Goal: Transaction & Acquisition: Book appointment/travel/reservation

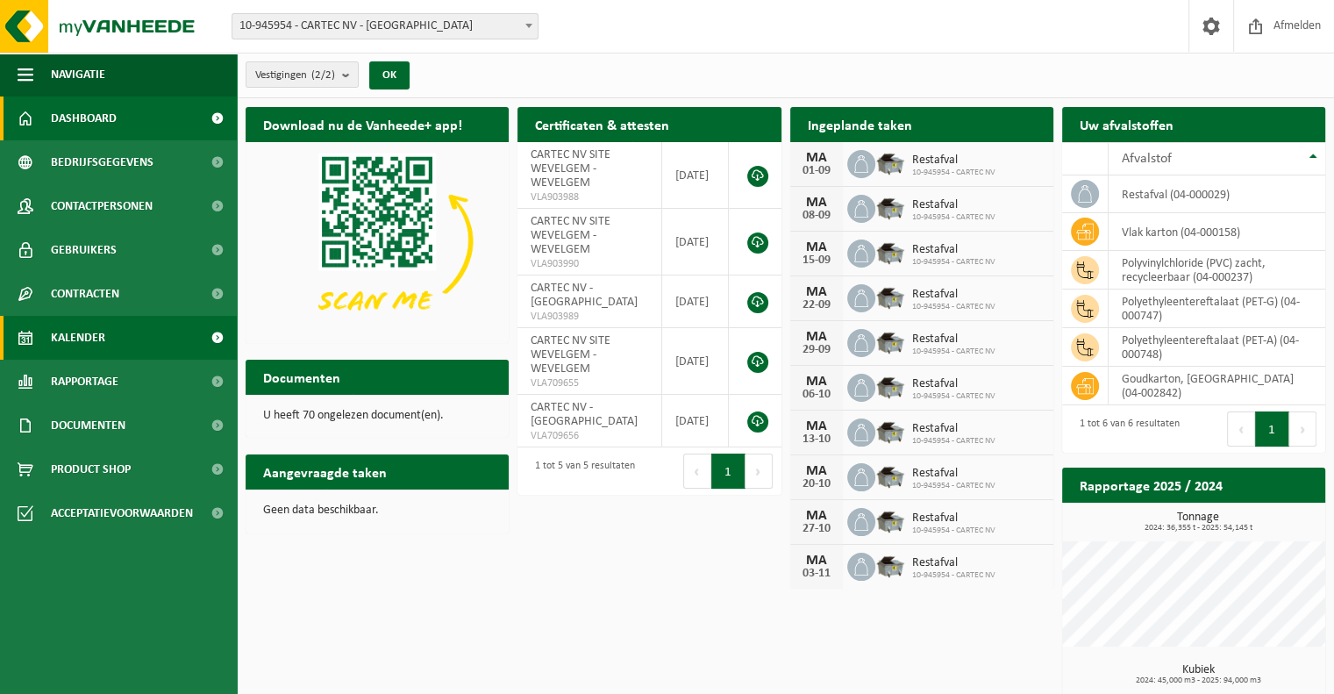
click at [134, 336] on link "Kalender" at bounding box center [118, 338] width 237 height 44
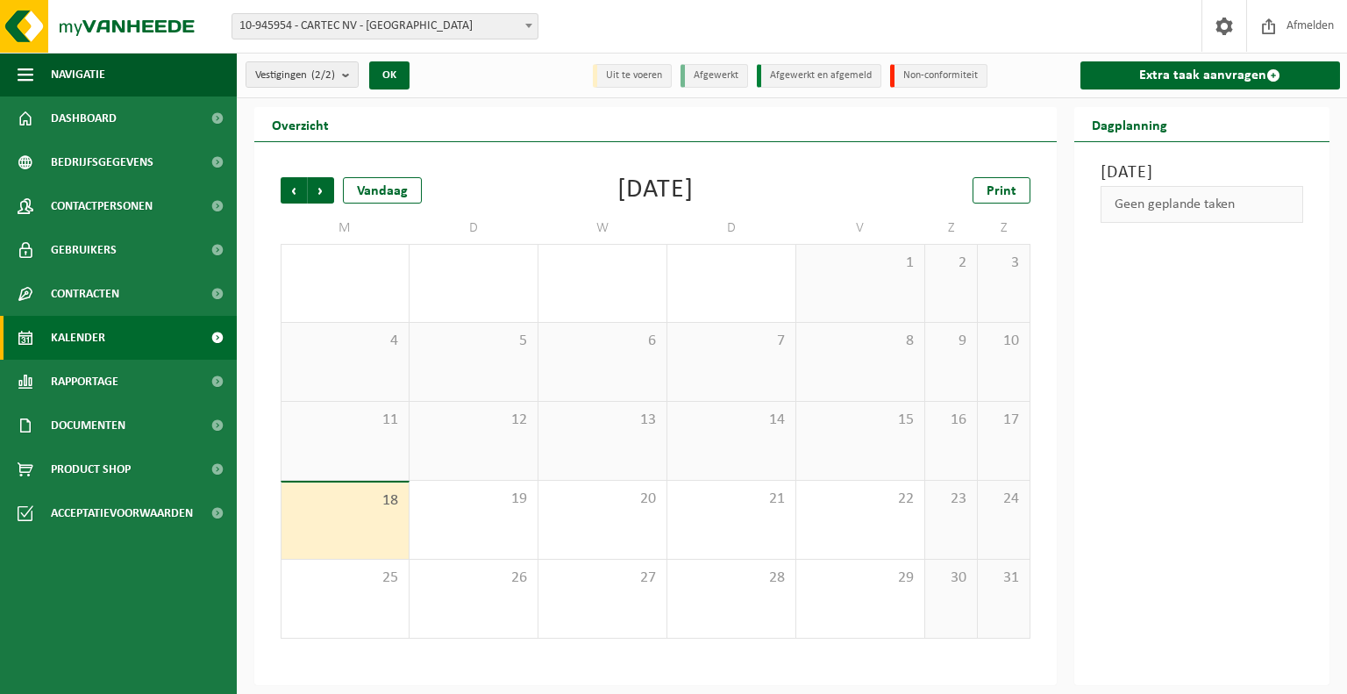
click at [100, 337] on span "Kalender" at bounding box center [78, 338] width 54 height 44
click at [325, 196] on span "Volgende" at bounding box center [321, 190] width 26 height 26
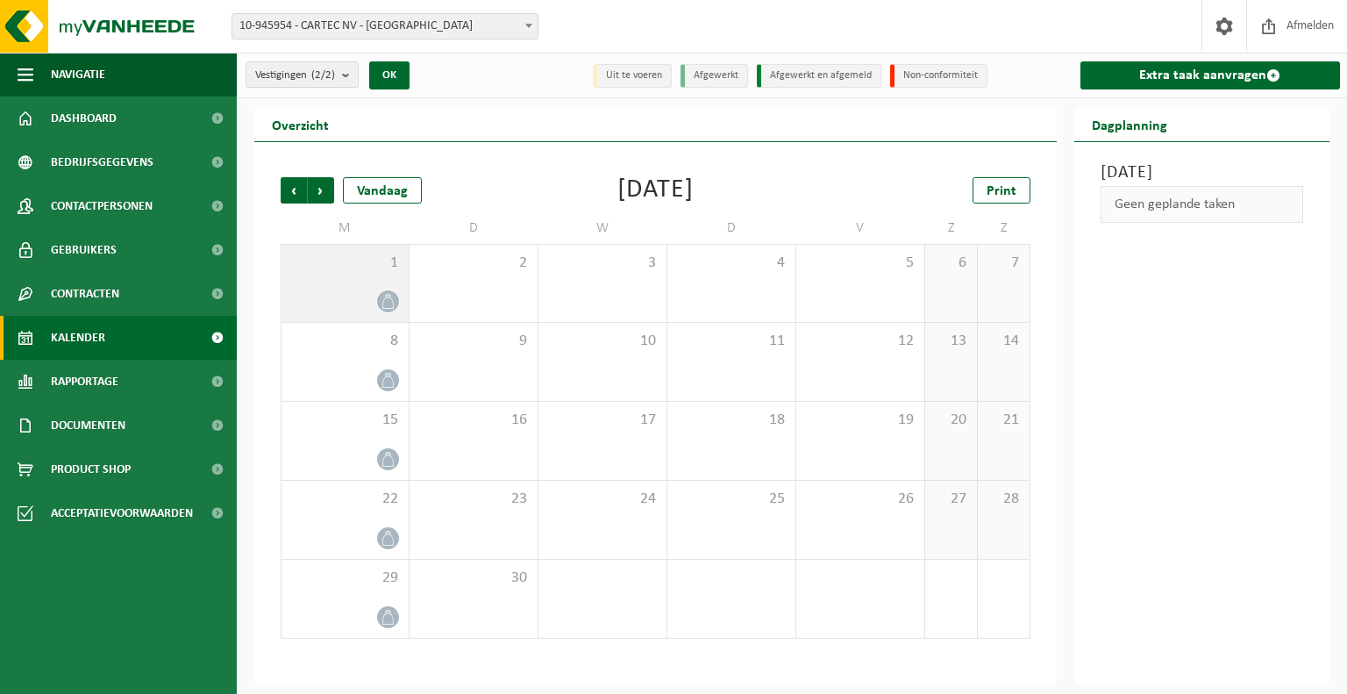
click at [389, 301] on icon at bounding box center [388, 301] width 15 height 15
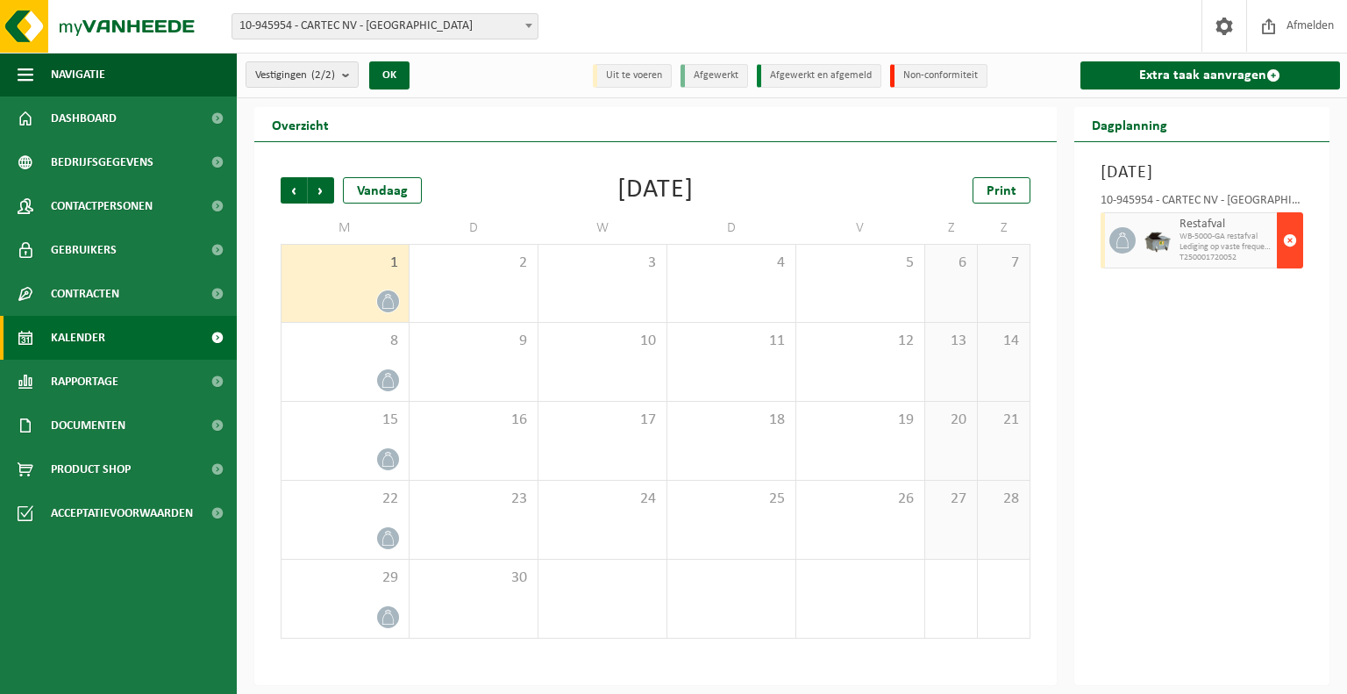
click at [1288, 258] on span "button" at bounding box center [1290, 240] width 14 height 35
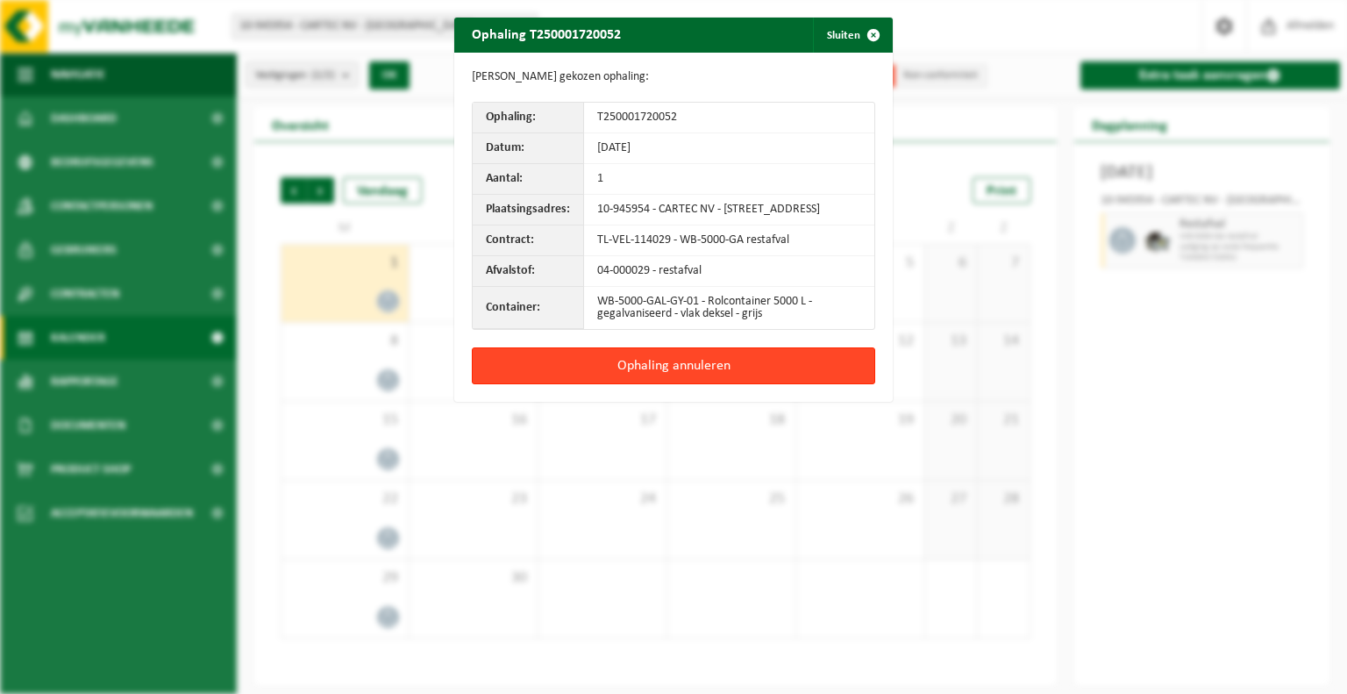
click at [716, 368] on button "Ophaling annuleren" at bounding box center [673, 365] width 403 height 37
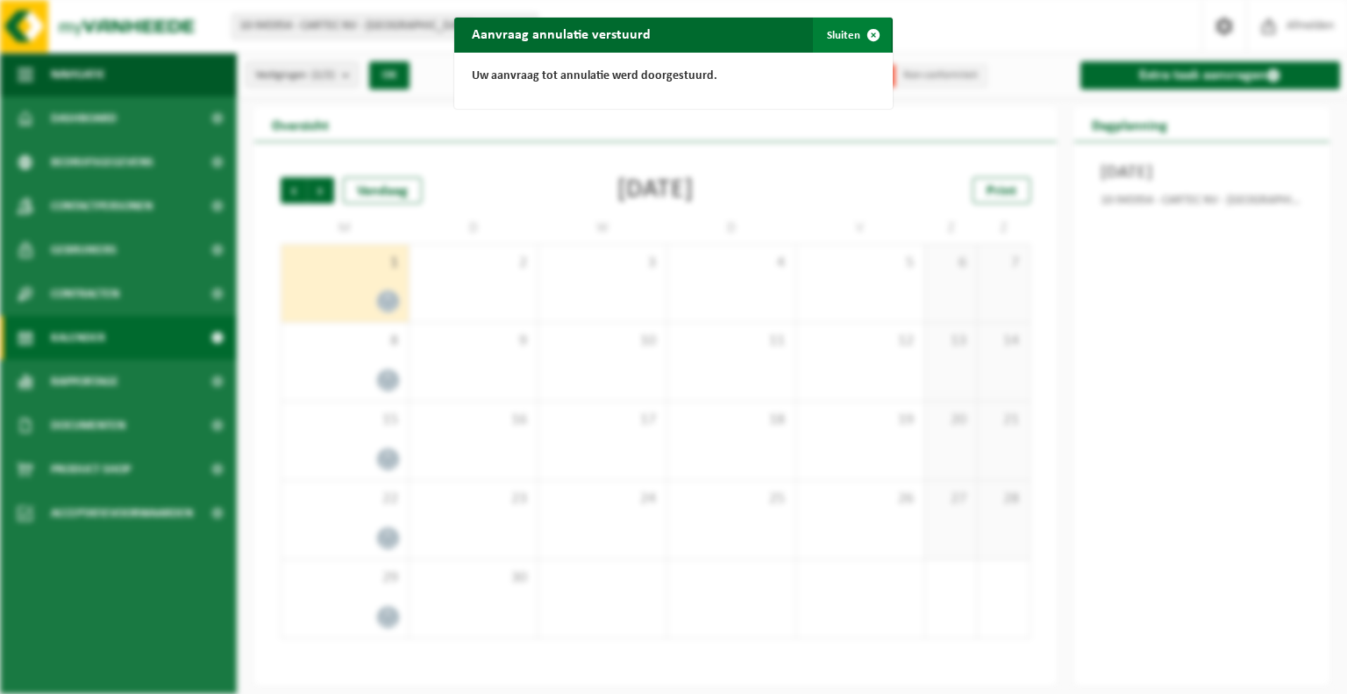
click at [846, 31] on button "Sluiten" at bounding box center [852, 35] width 78 height 35
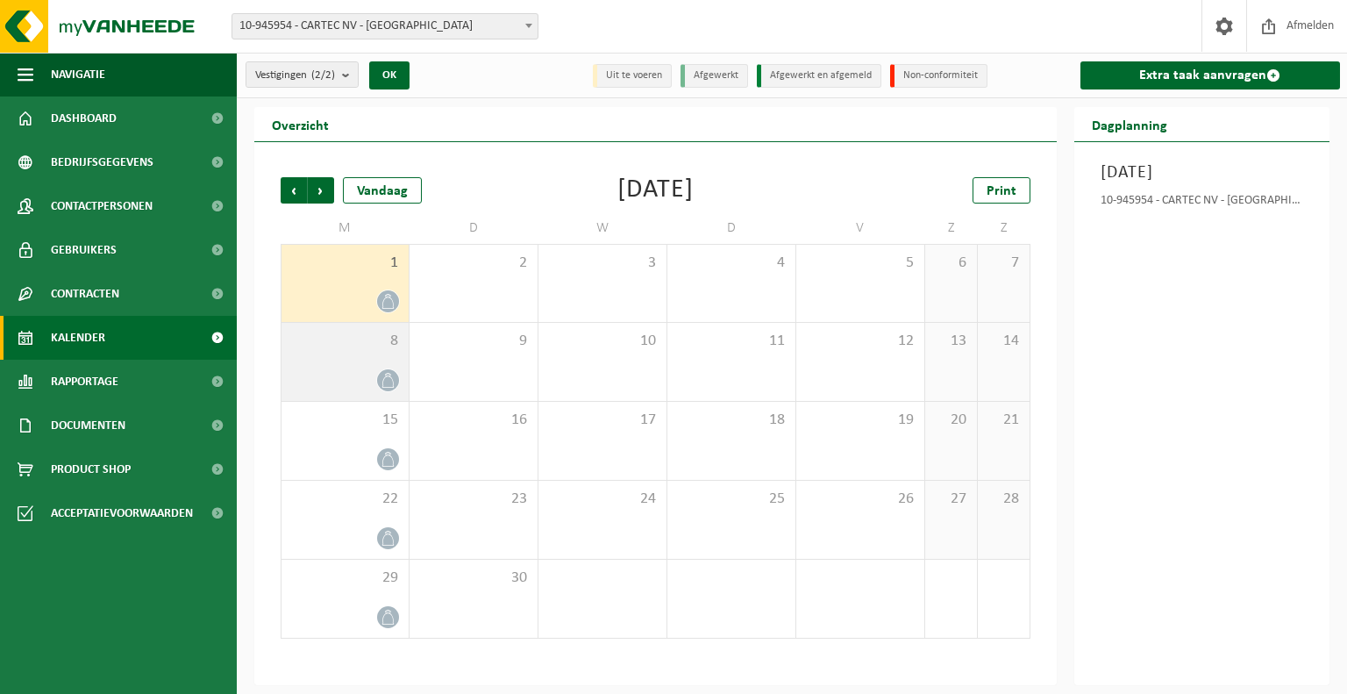
click at [380, 357] on div "8" at bounding box center [345, 362] width 127 height 78
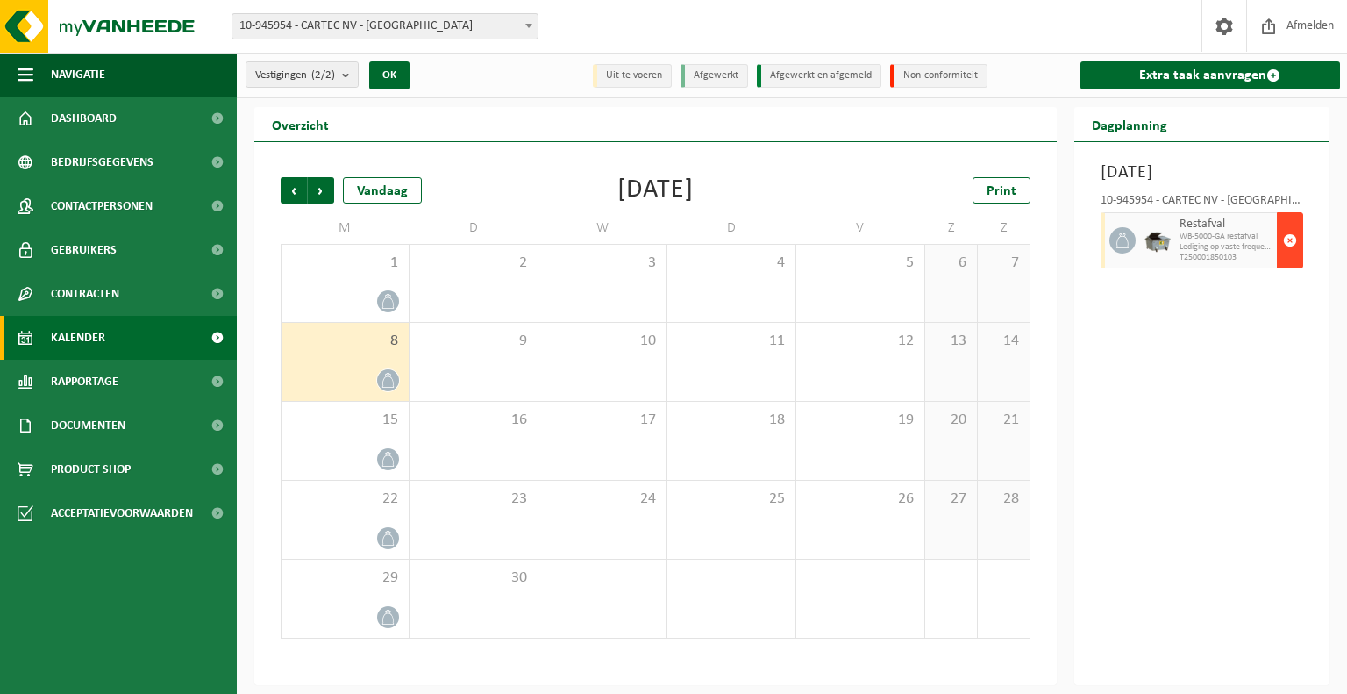
click at [1292, 258] on span "button" at bounding box center [1290, 240] width 14 height 35
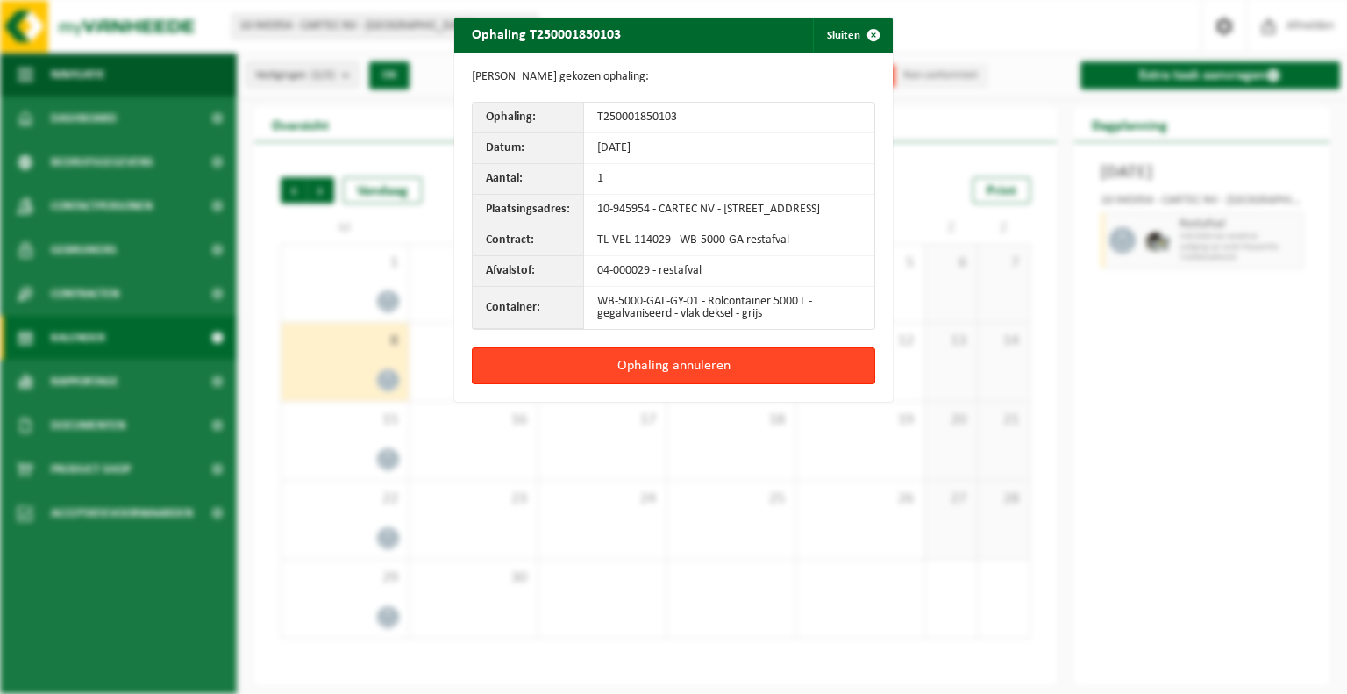
click at [814, 374] on button "Ophaling annuleren" at bounding box center [673, 365] width 403 height 37
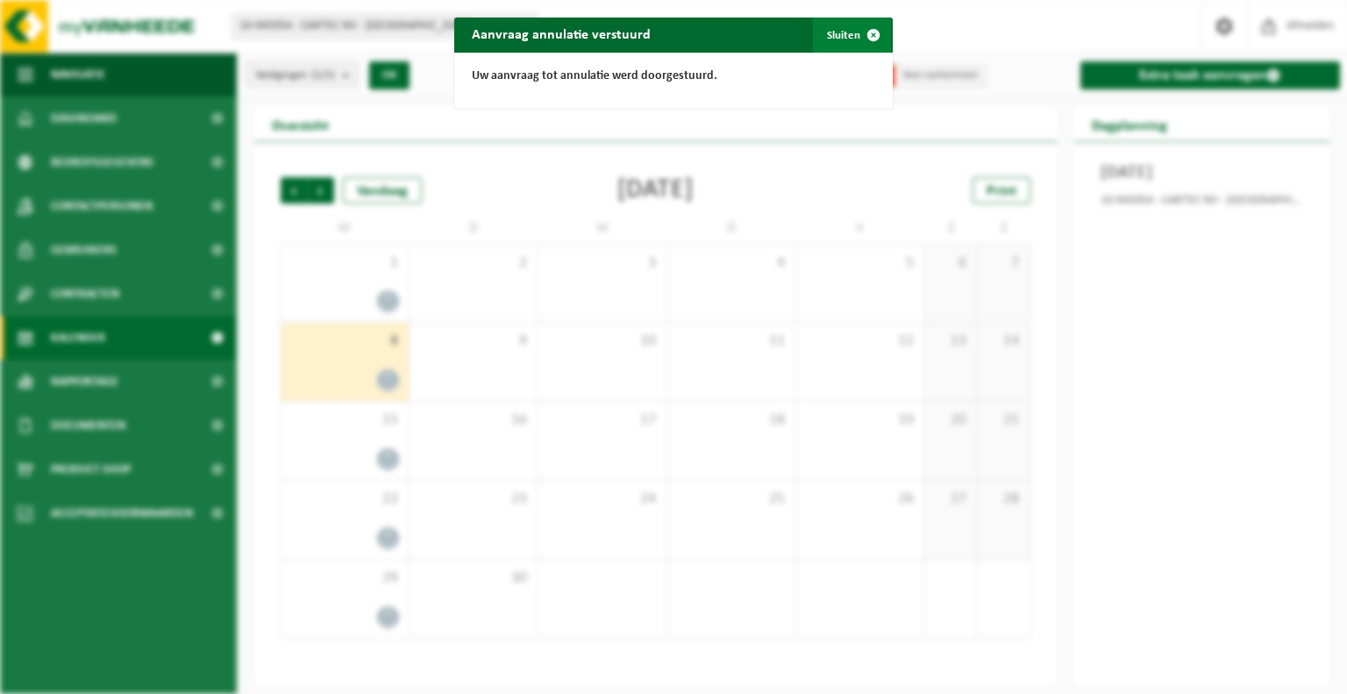
click at [868, 37] on span "button" at bounding box center [873, 35] width 35 height 35
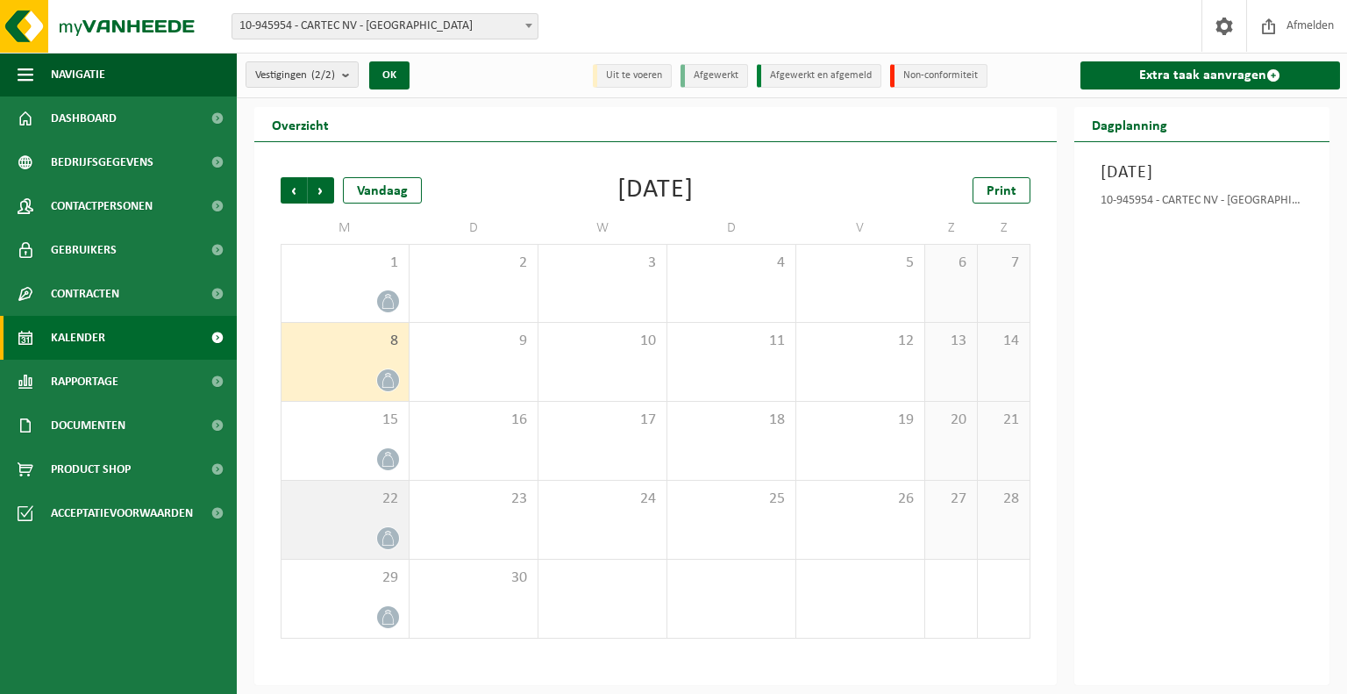
click at [382, 526] on div at bounding box center [345, 538] width 110 height 24
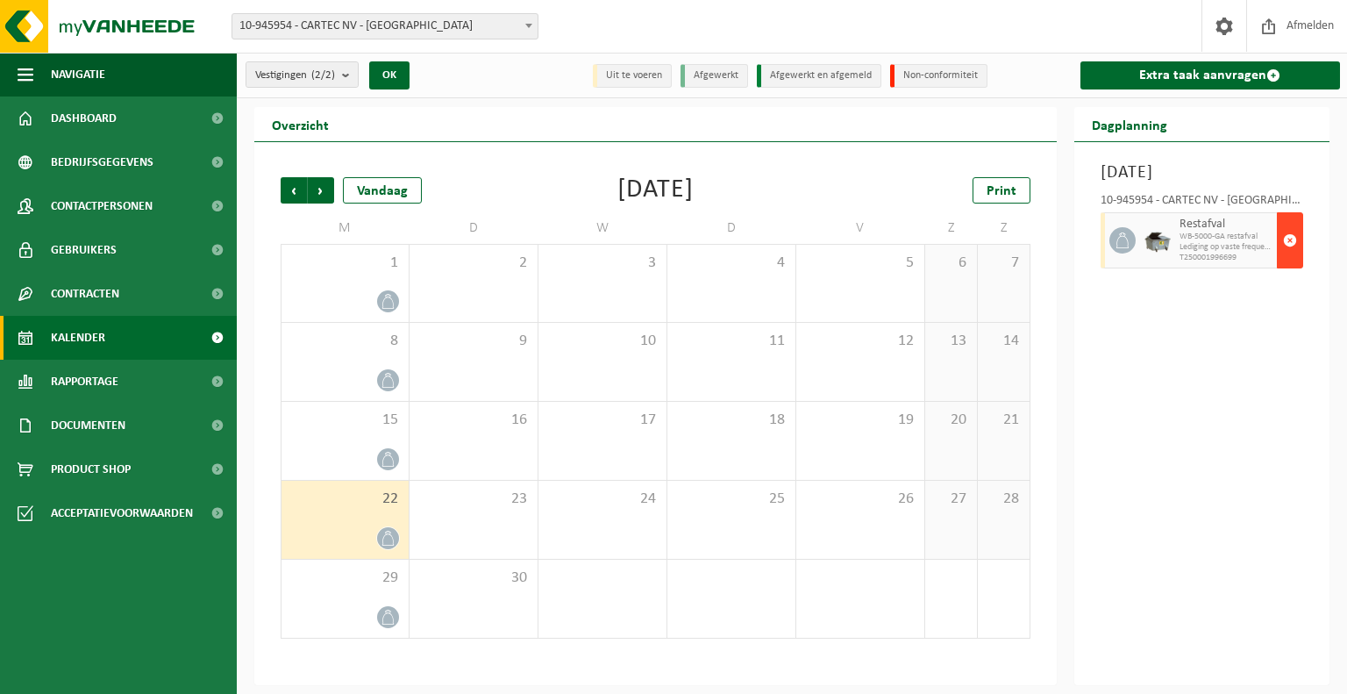
click at [1295, 258] on span "button" at bounding box center [1290, 240] width 14 height 35
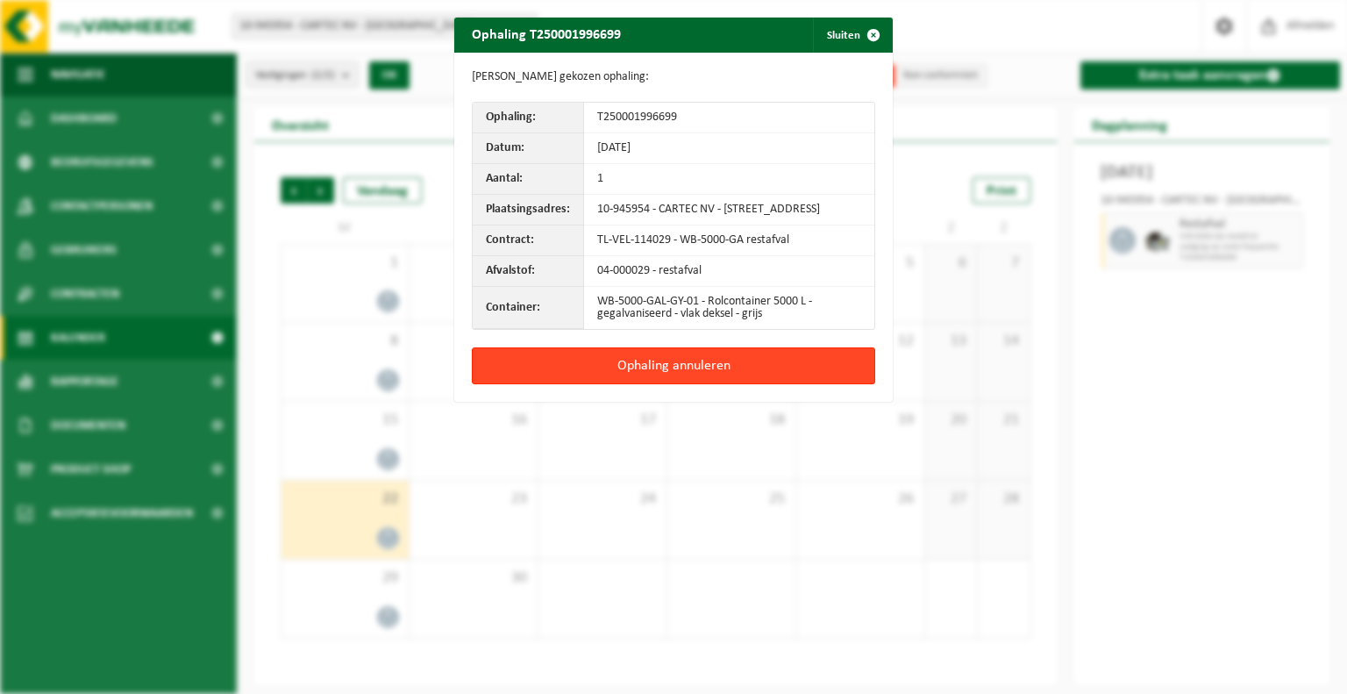
click at [660, 384] on button "Ophaling annuleren" at bounding box center [673, 365] width 403 height 37
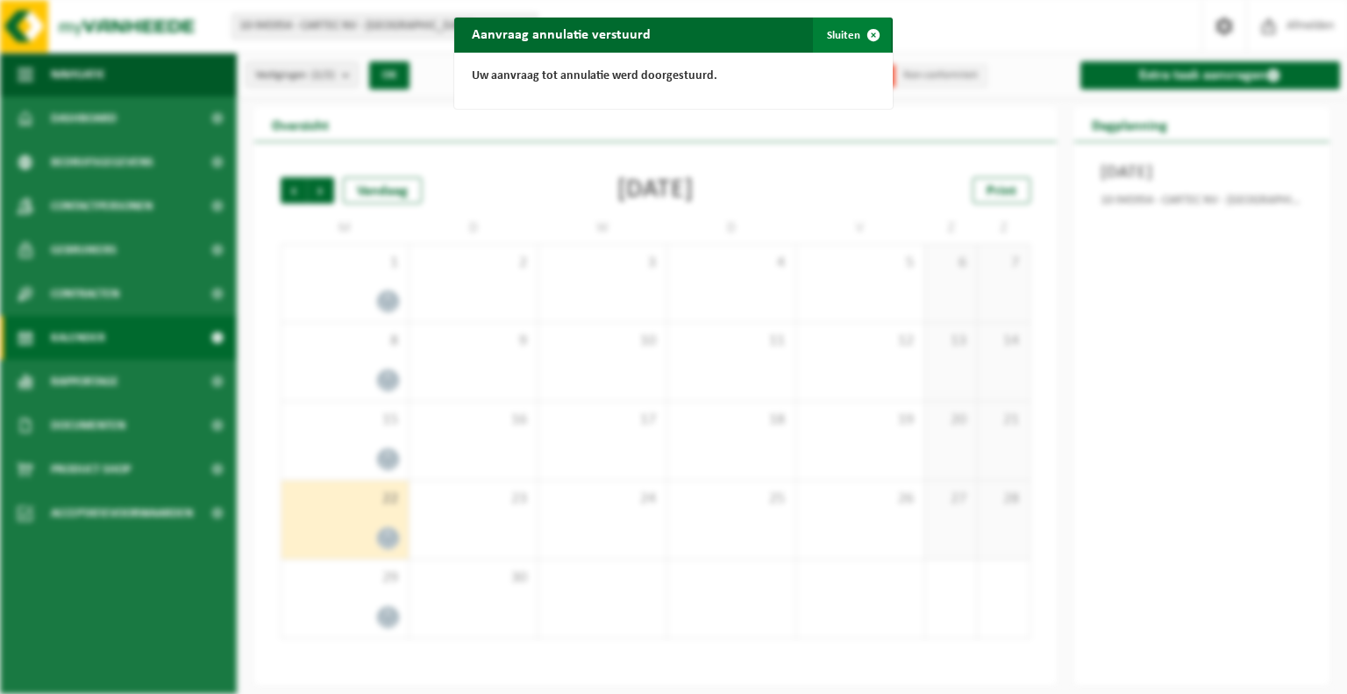
click at [856, 32] on span "button" at bounding box center [873, 35] width 35 height 35
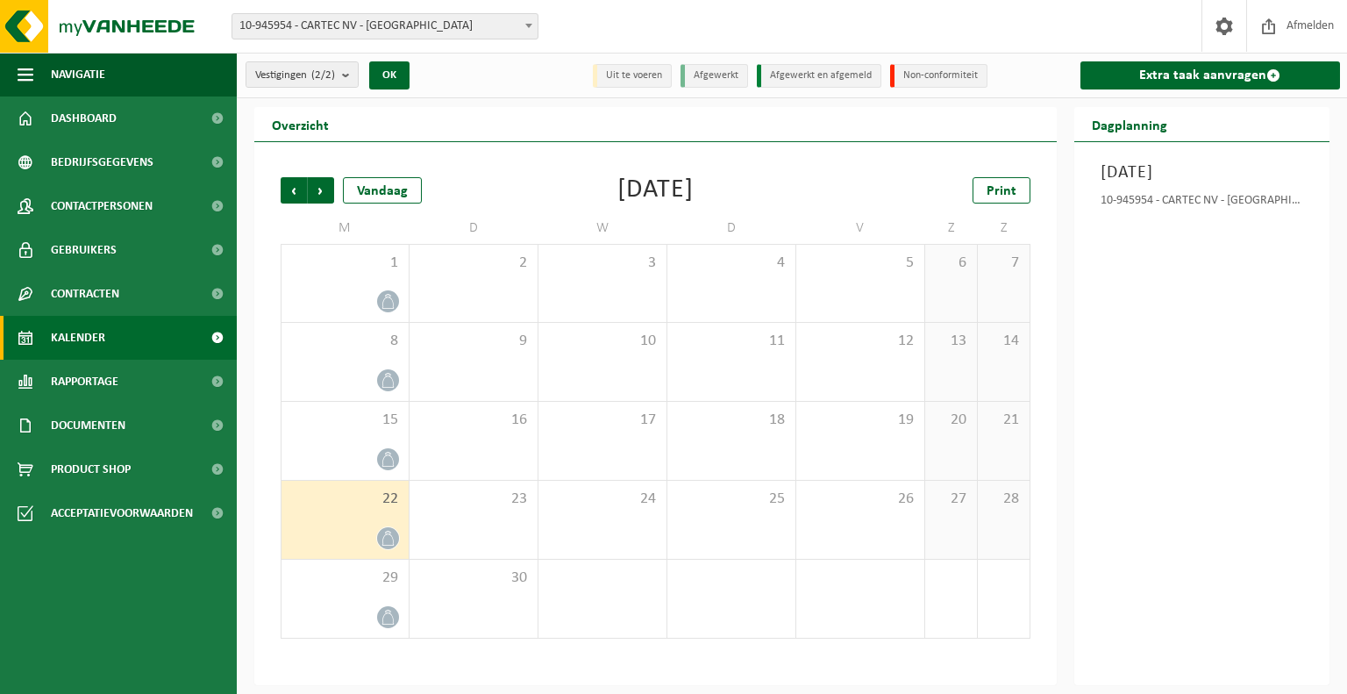
click at [132, 339] on link "Kalender" at bounding box center [118, 338] width 237 height 44
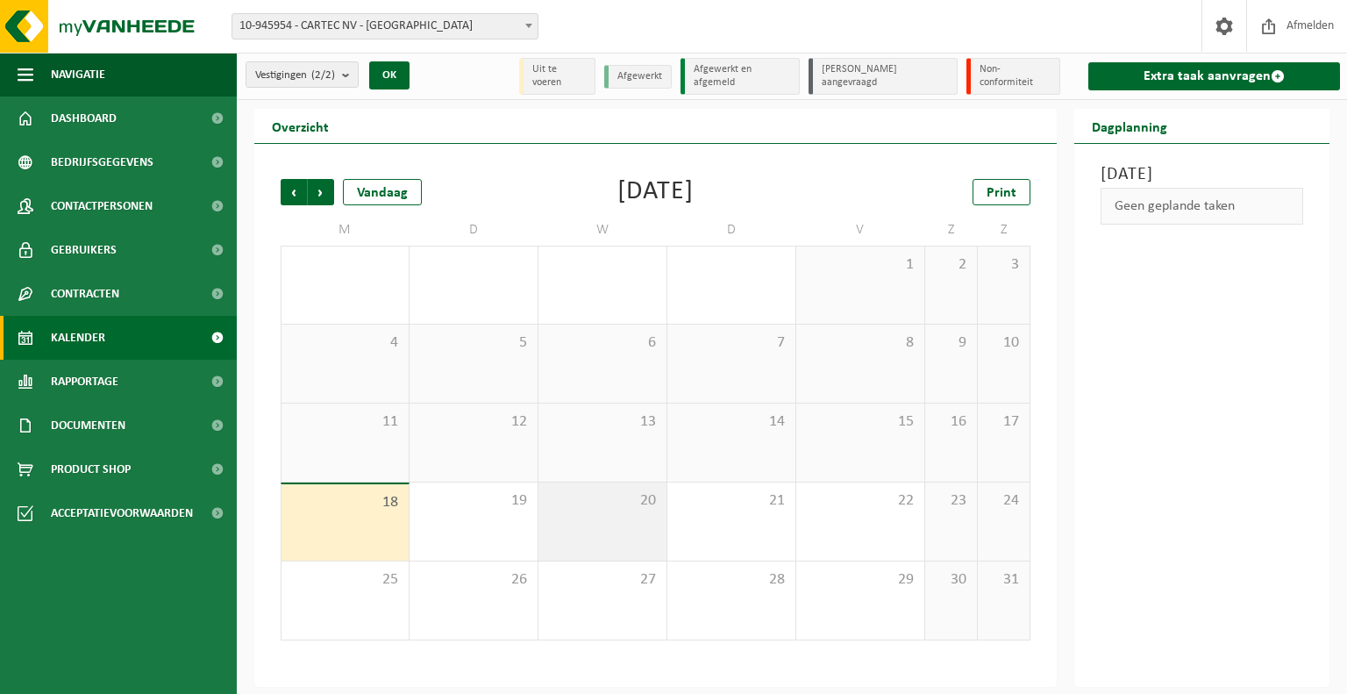
click at [621, 522] on div "20" at bounding box center [603, 521] width 128 height 78
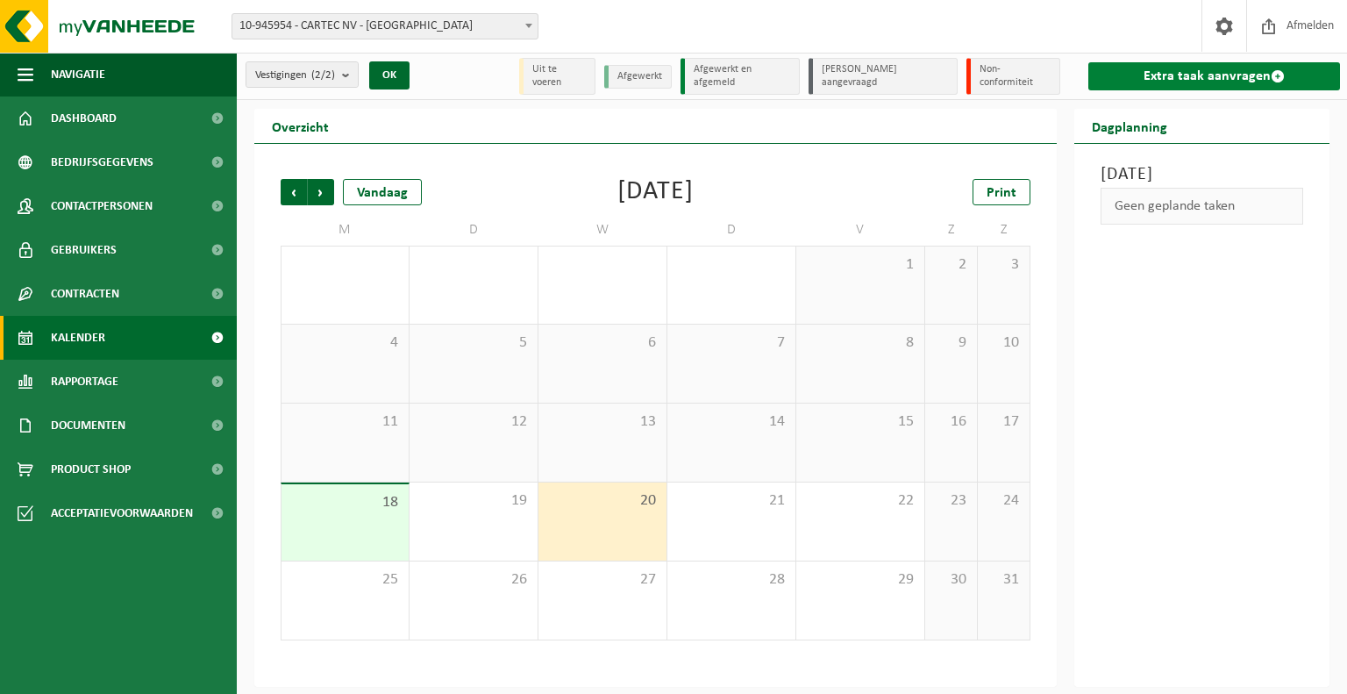
click at [1121, 73] on link "Extra taak aanvragen" at bounding box center [1214, 76] width 252 height 28
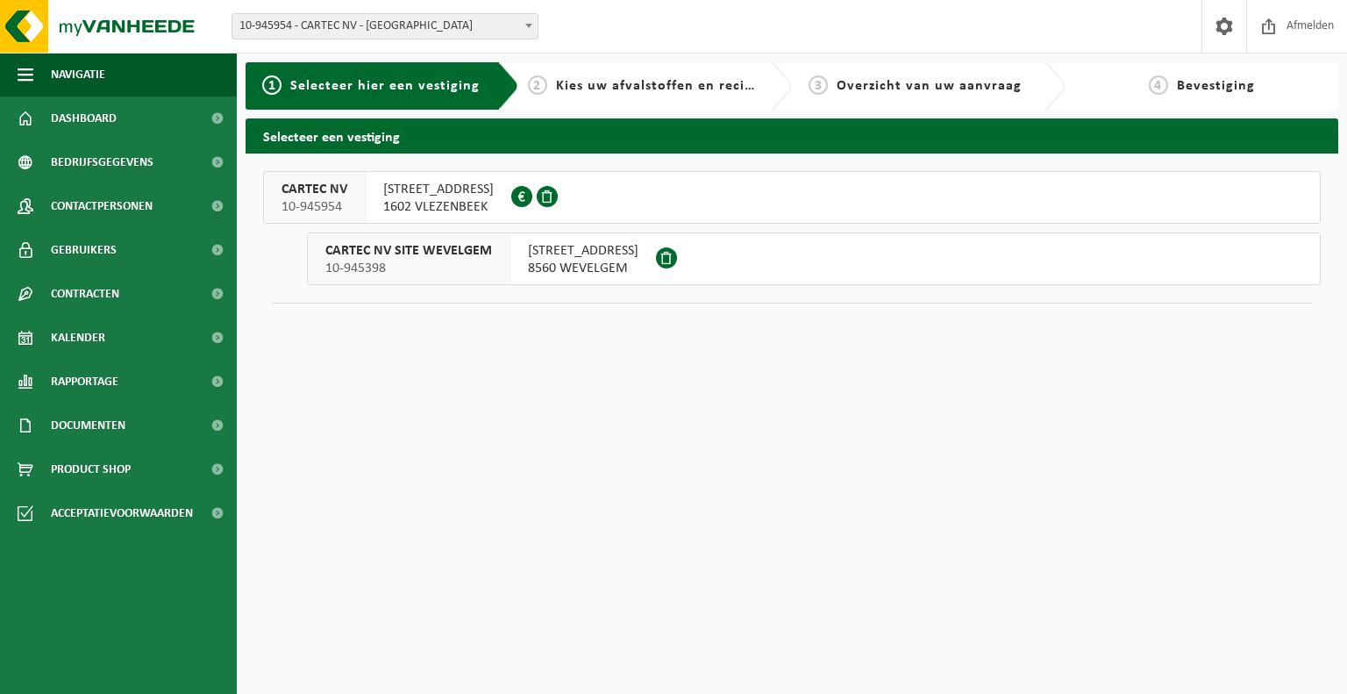
click at [531, 265] on span "8560 WEVELGEM" at bounding box center [583, 269] width 111 height 18
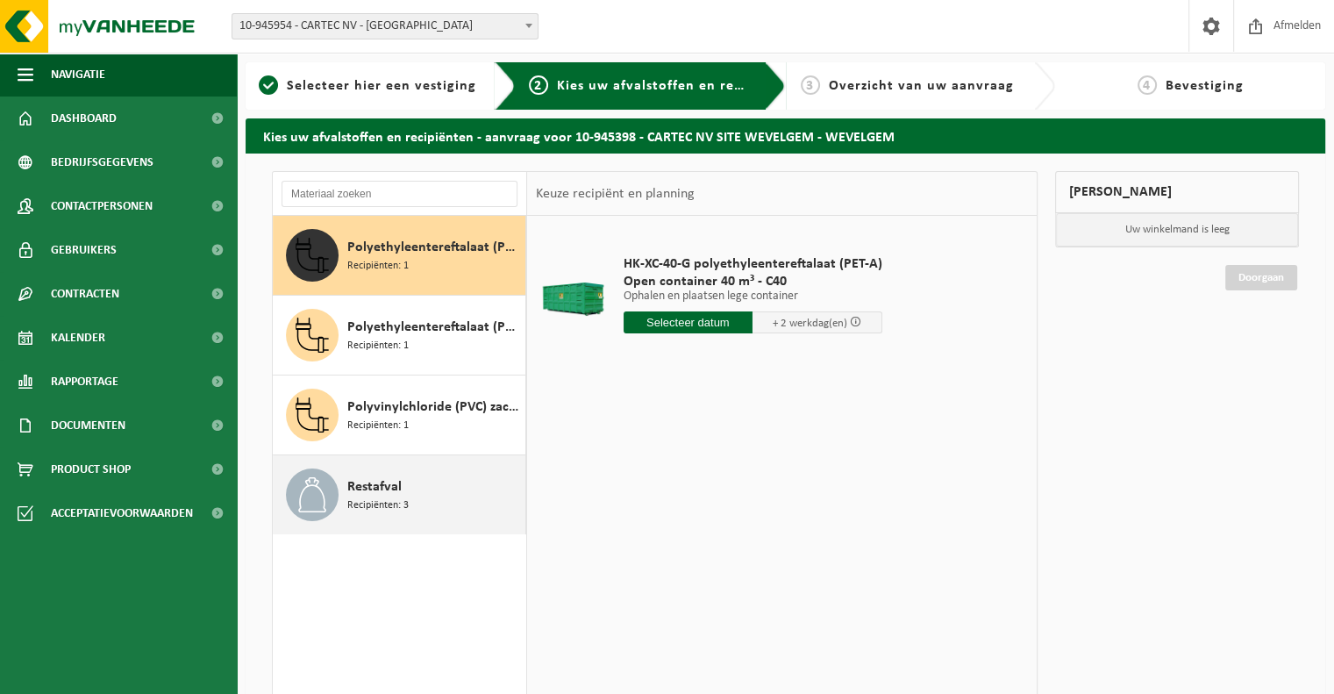
click at [427, 479] on div "Restafval Recipiënten: 3" at bounding box center [434, 494] width 174 height 53
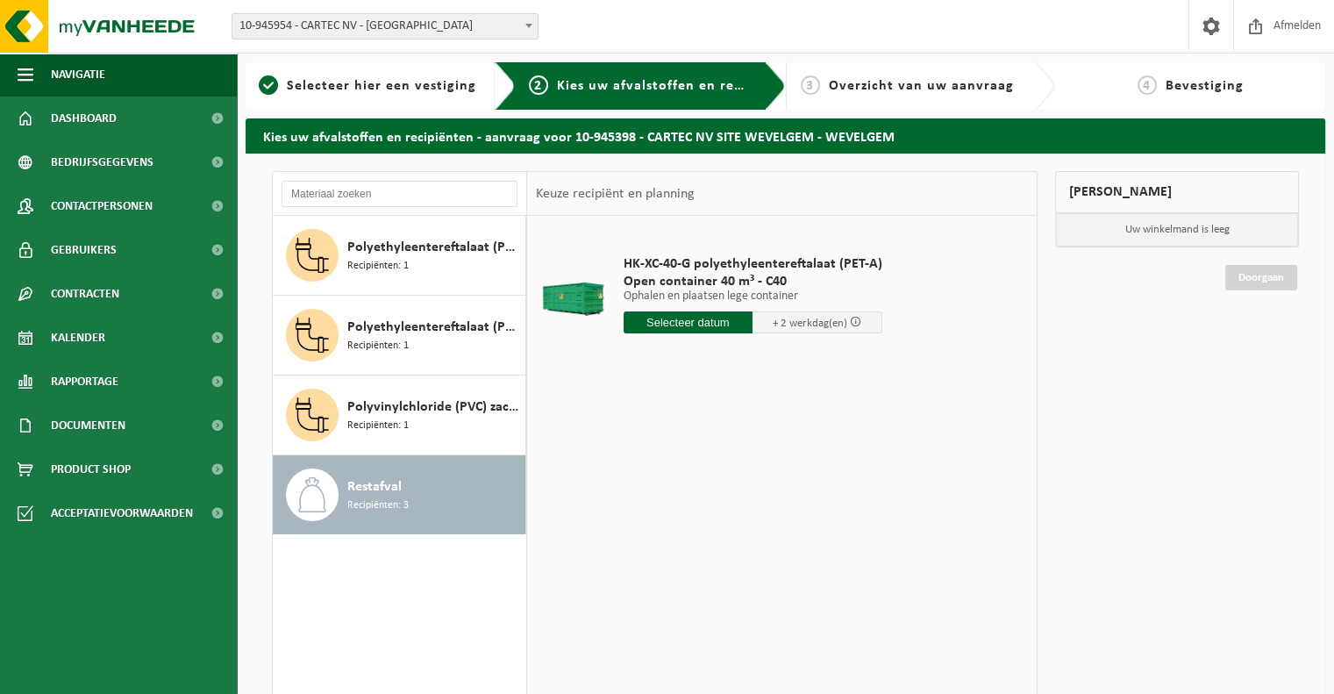
click at [708, 325] on input "text" at bounding box center [689, 322] width 130 height 22
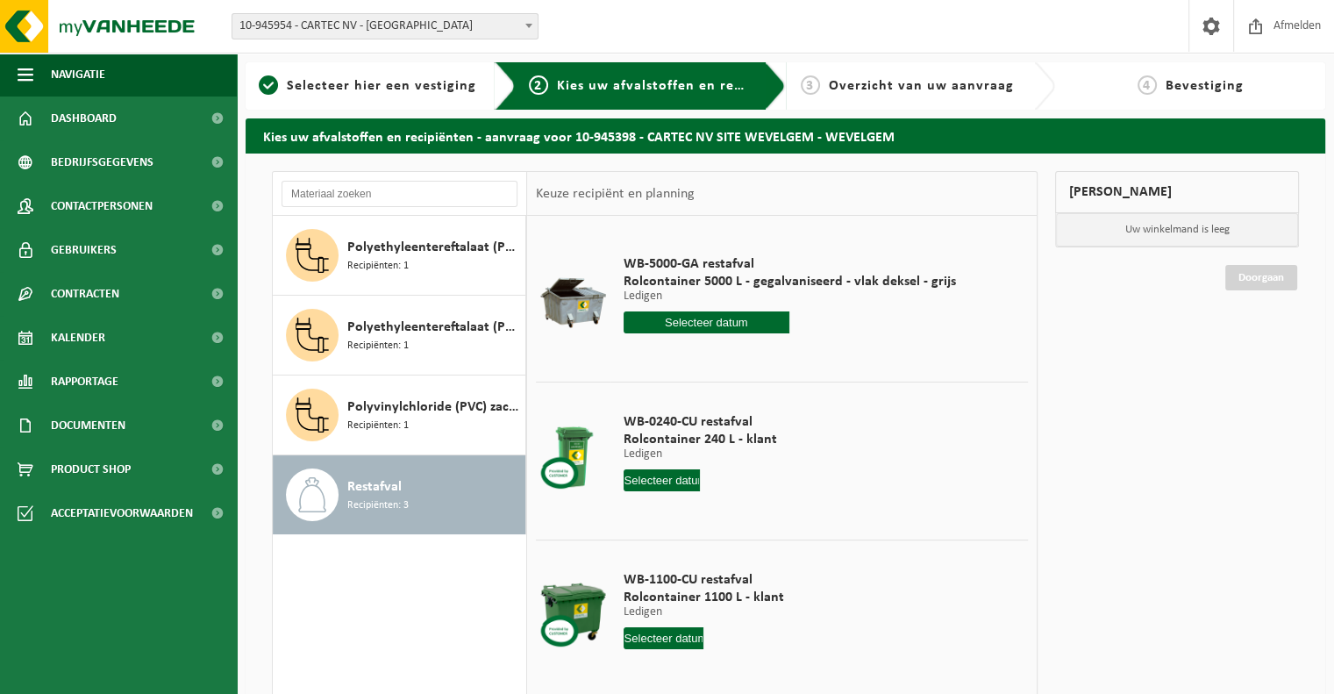
click at [693, 323] on input "text" at bounding box center [707, 322] width 167 height 22
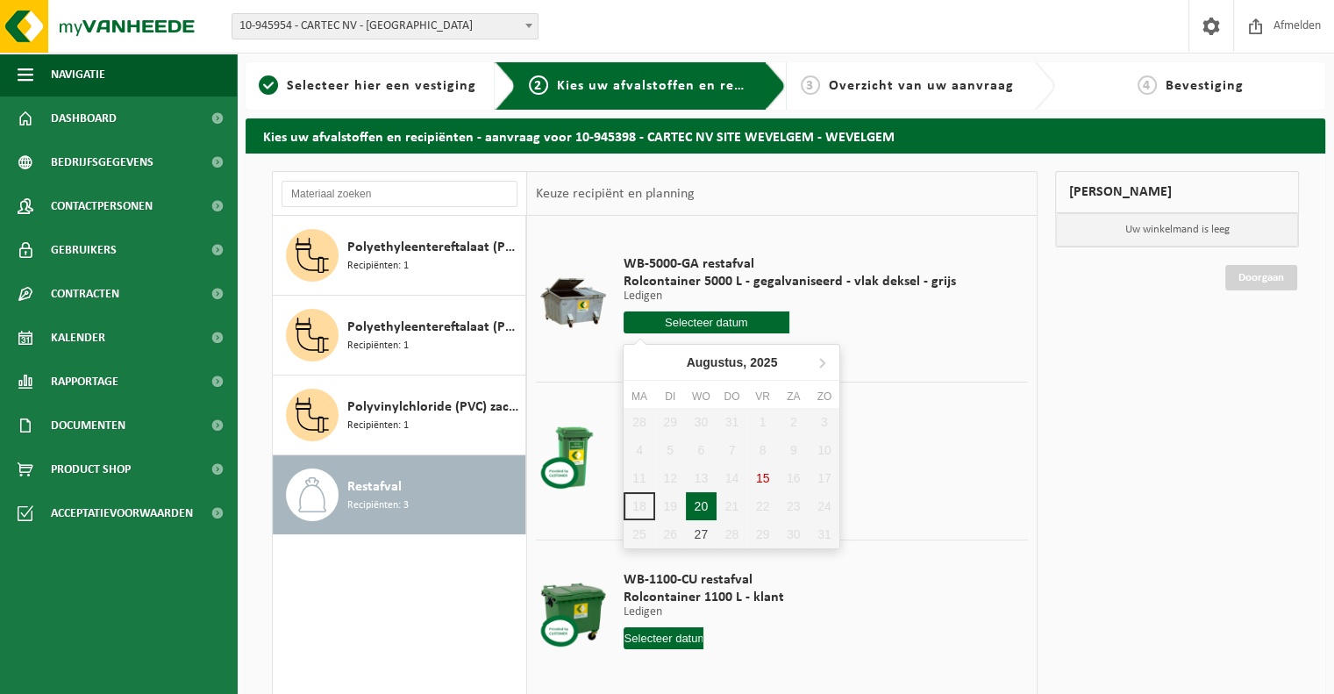
click at [690, 502] on div "20" at bounding box center [701, 506] width 31 height 28
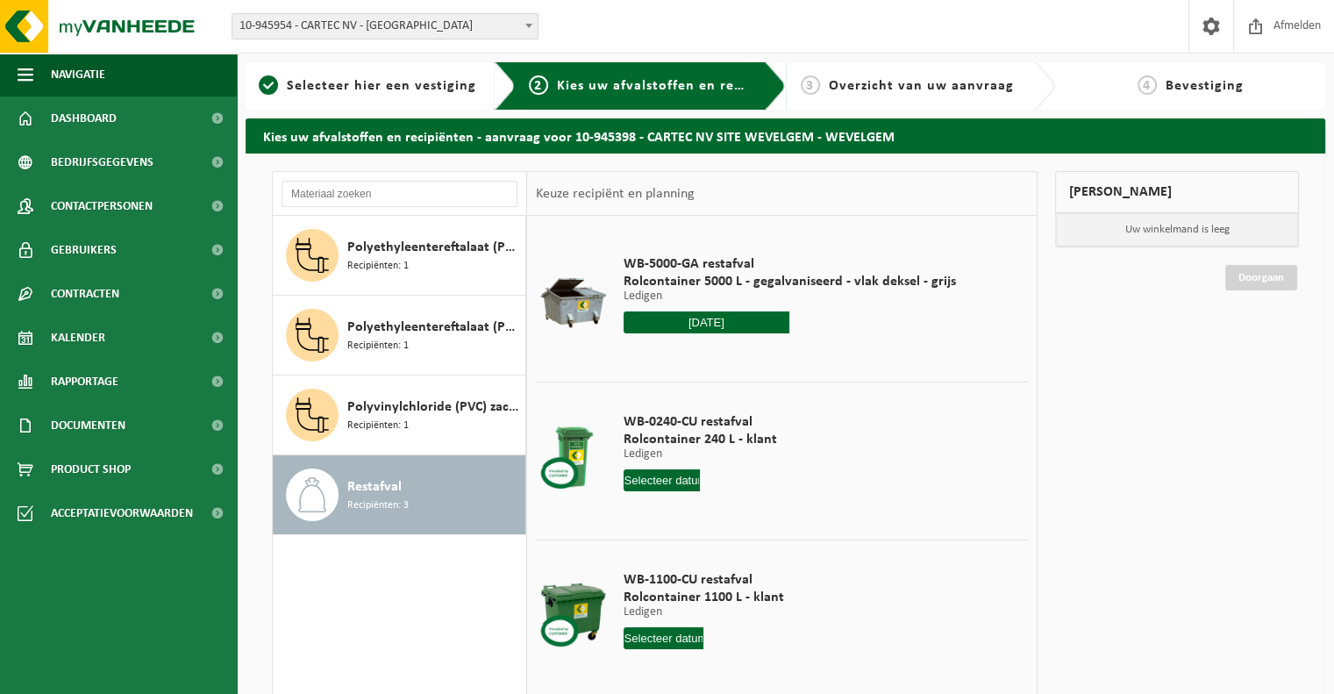
type input "Van 2025-08-20"
type input "2025-08-20"
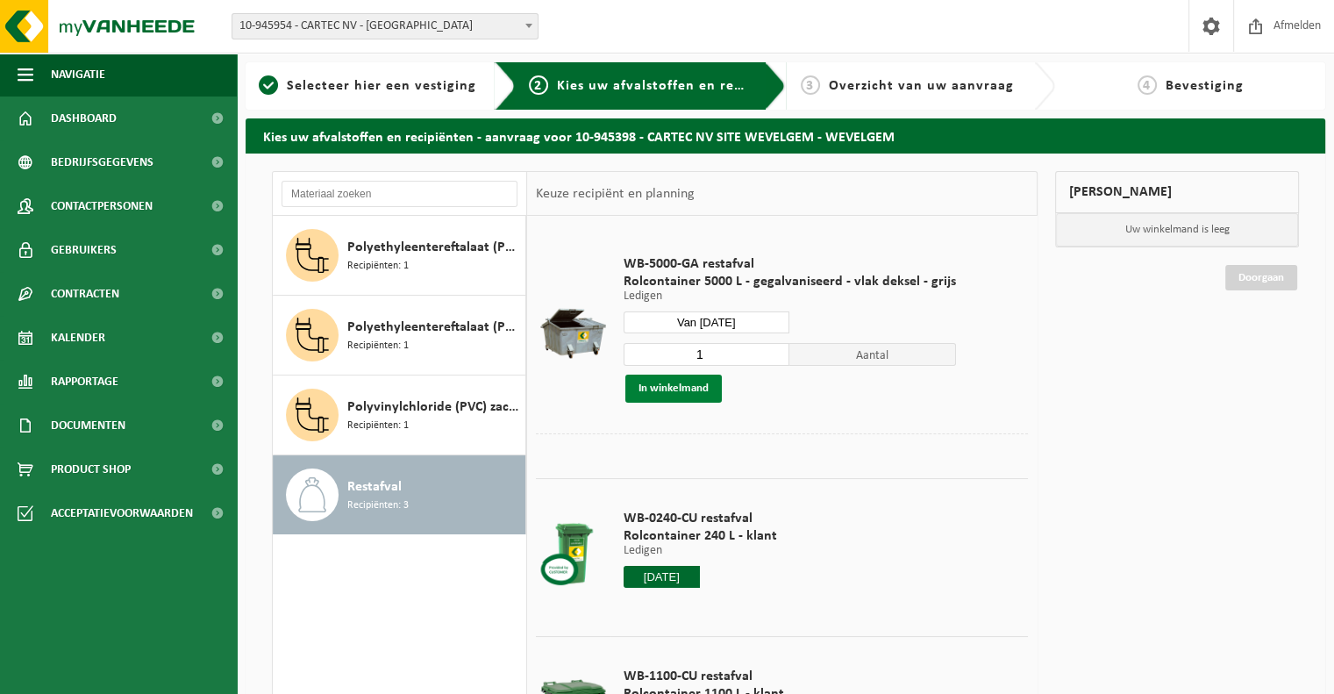
click at [699, 392] on button "In winkelmand" at bounding box center [673, 389] width 96 height 28
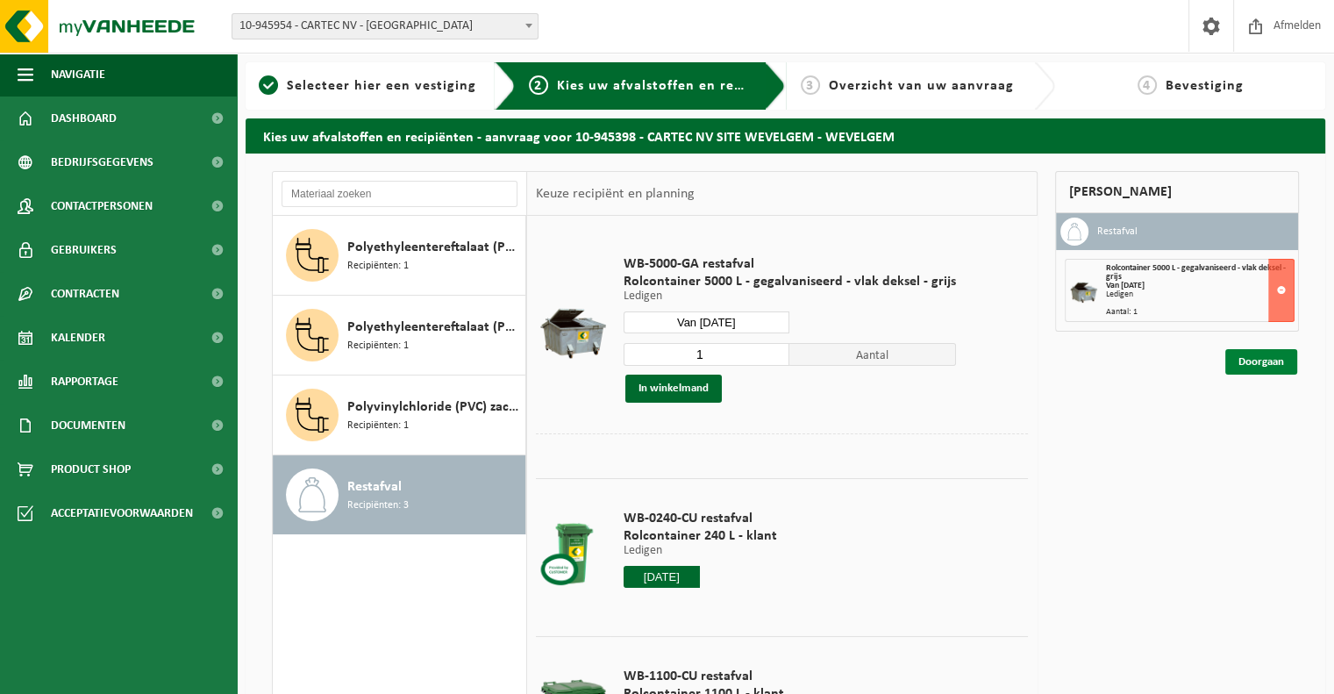
click at [1260, 363] on link "Doorgaan" at bounding box center [1261, 361] width 72 height 25
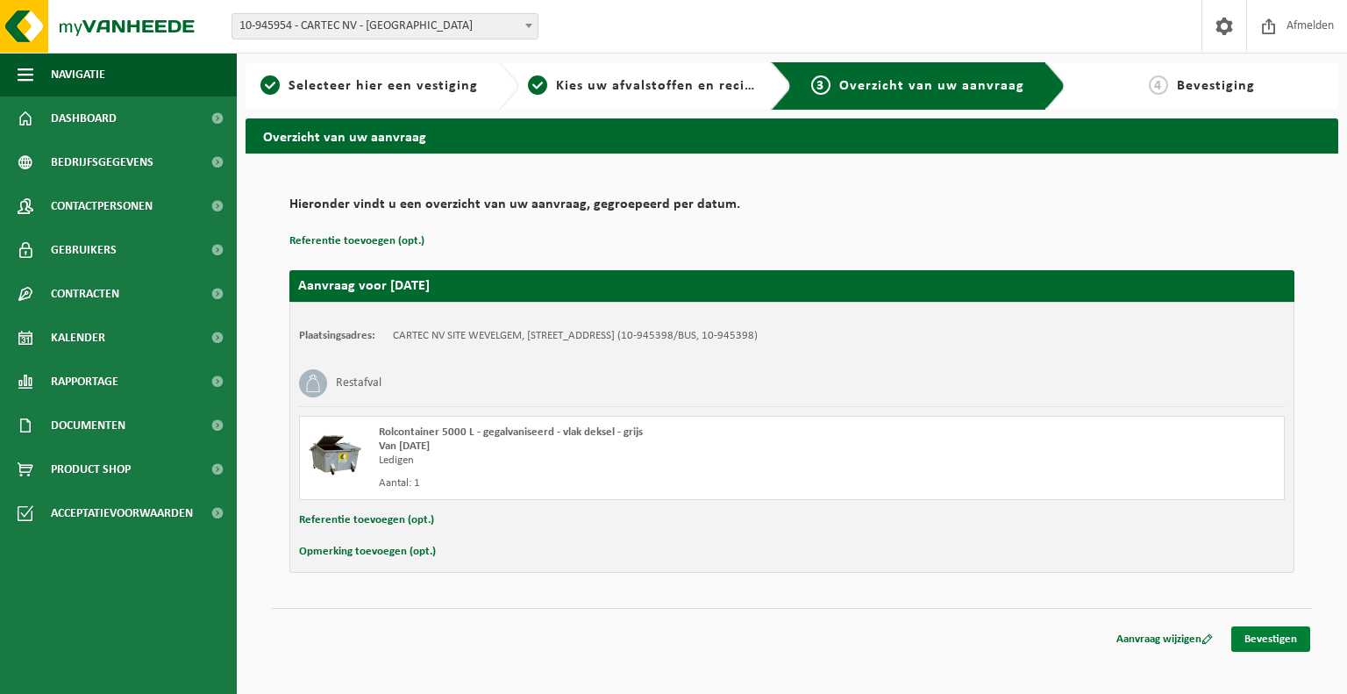
click at [1266, 626] on link "Bevestigen" at bounding box center [1270, 638] width 79 height 25
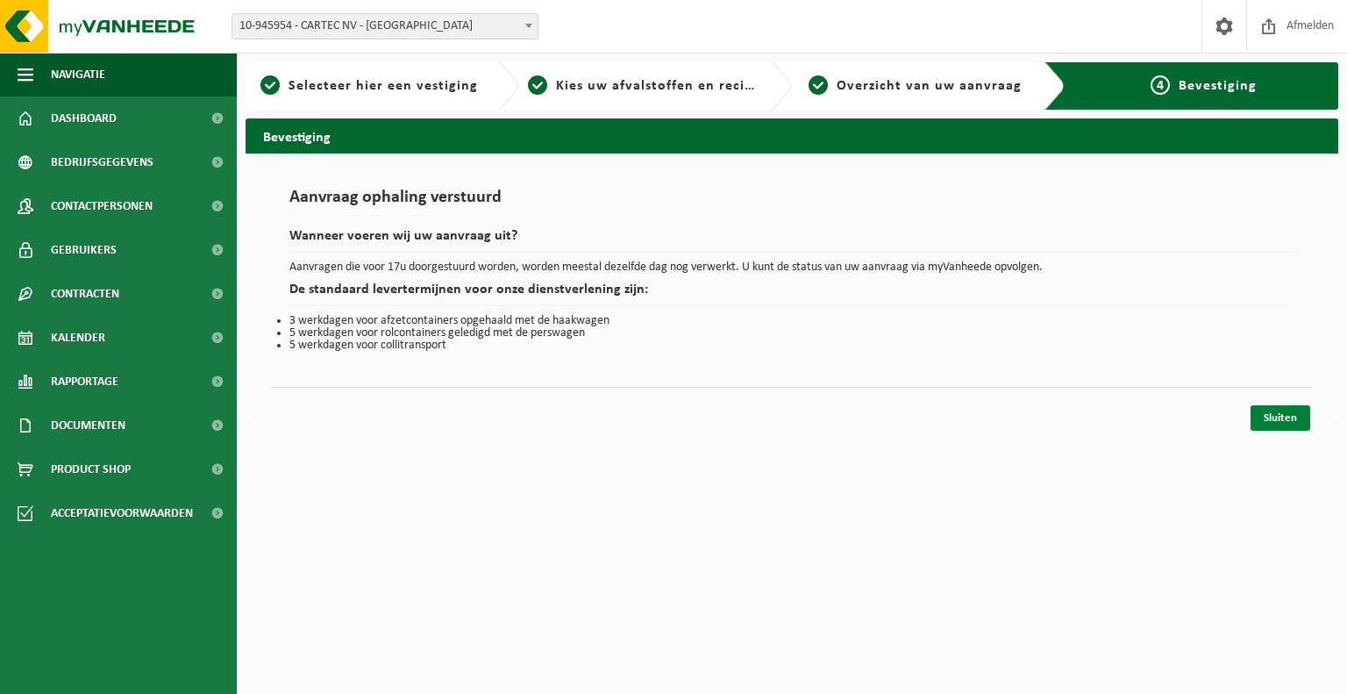
click at [1286, 417] on link "Sluiten" at bounding box center [1281, 417] width 60 height 25
